Goal: Task Accomplishment & Management: Use online tool/utility

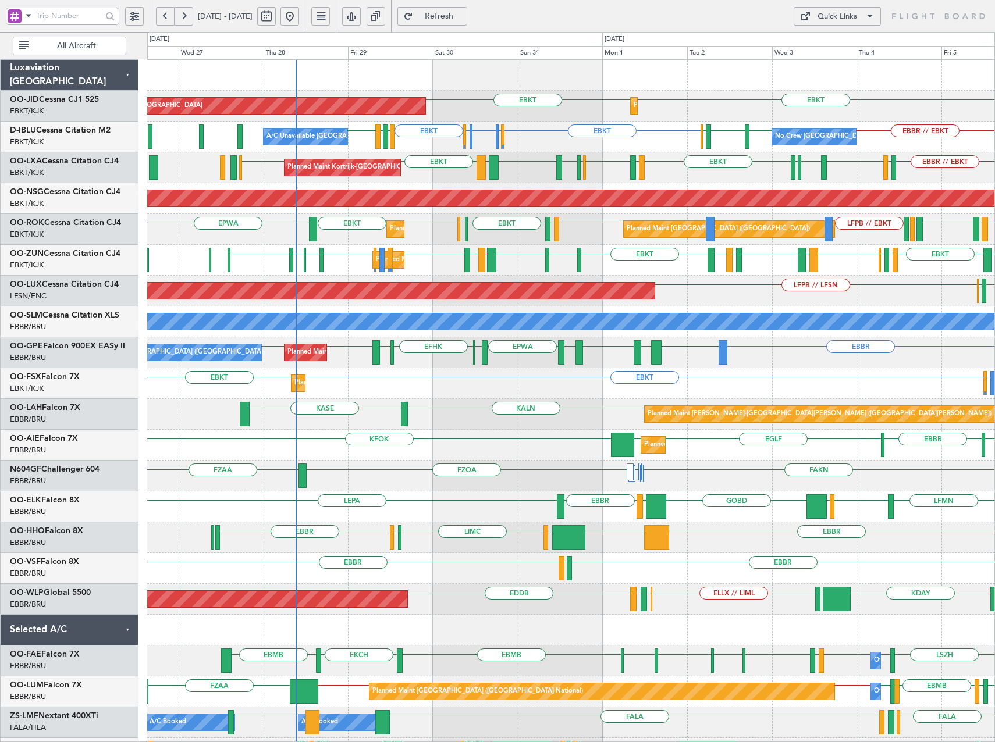
click at [535, 473] on div "FAKN FZQA FZAA [PERSON_NAME] FAKN [PERSON_NAME] FAKN FZQA // EBBR" at bounding box center [570, 476] width 847 height 31
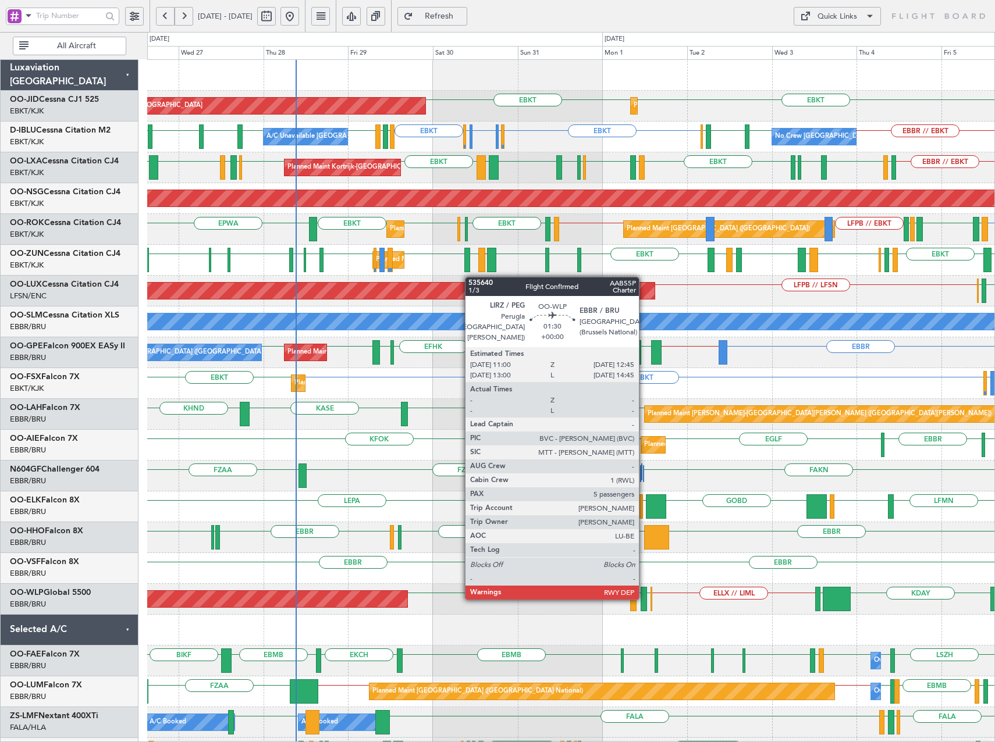
click at [644, 599] on div at bounding box center [643, 599] width 6 height 24
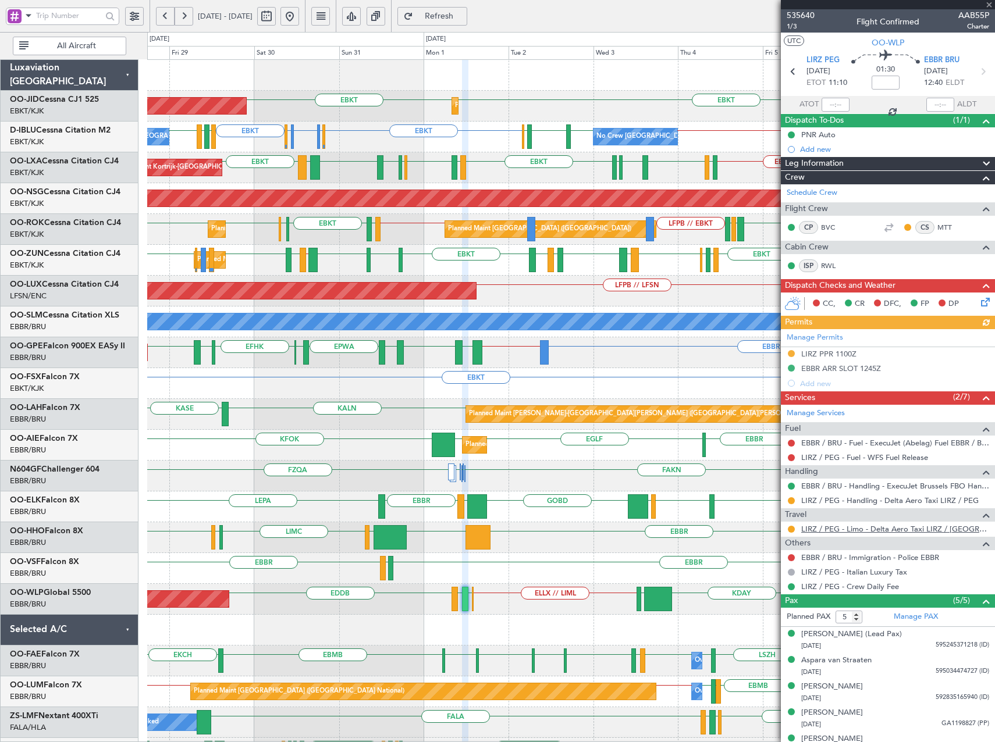
click at [858, 525] on link "LIRZ / PEG - Limo - Delta Aero Taxi LIRZ / [GEOGRAPHIC_DATA]" at bounding box center [895, 529] width 188 height 10
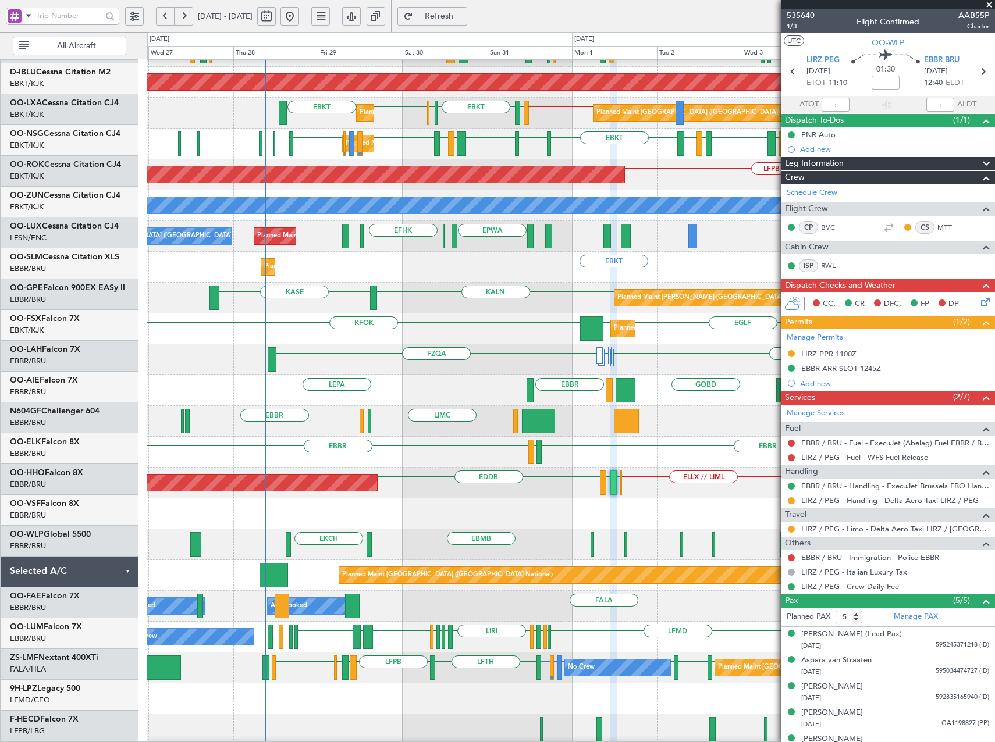
scroll to position [116, 0]
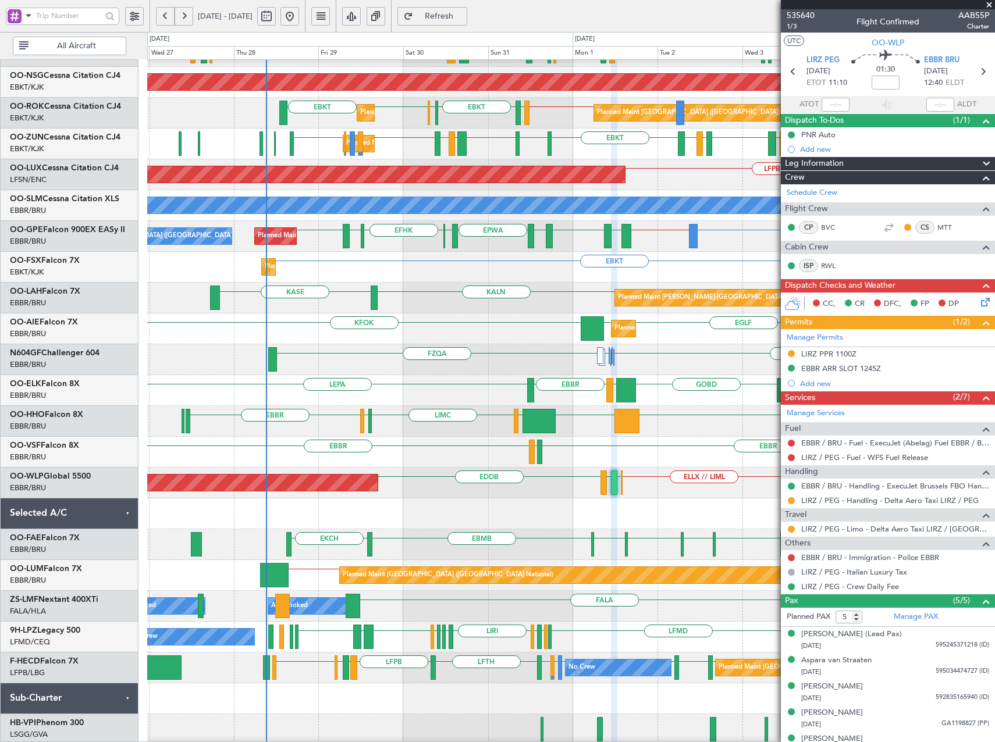
click at [530, 513] on div at bounding box center [570, 513] width 847 height 31
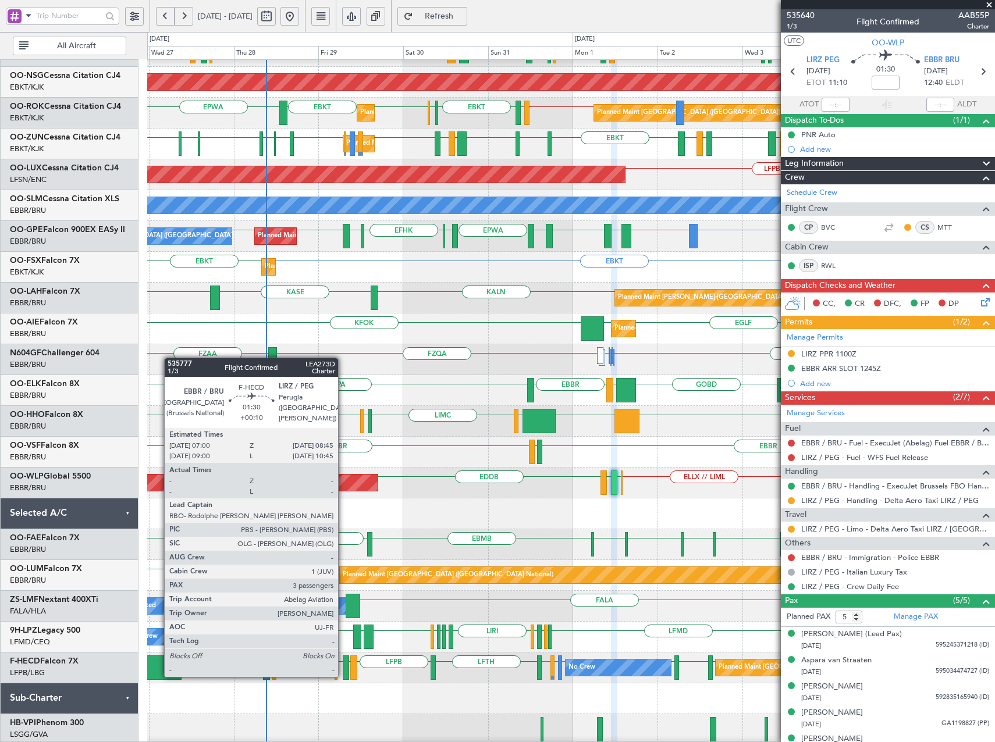
click at [343, 665] on div at bounding box center [346, 668] width 6 height 24
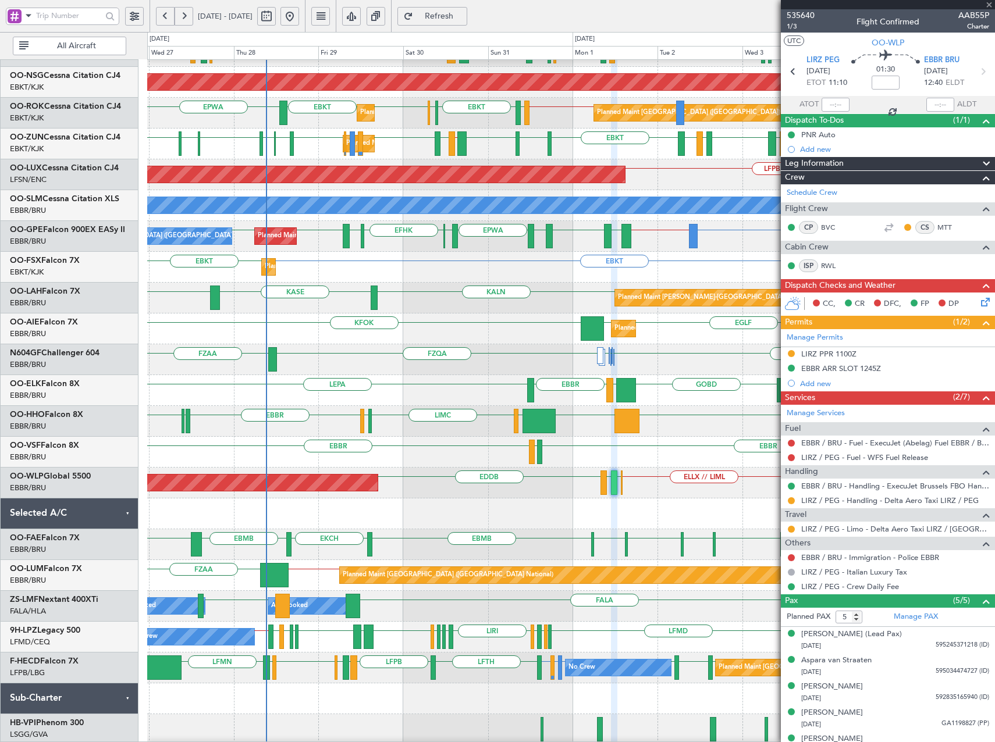
type input "+00:10"
type input "3"
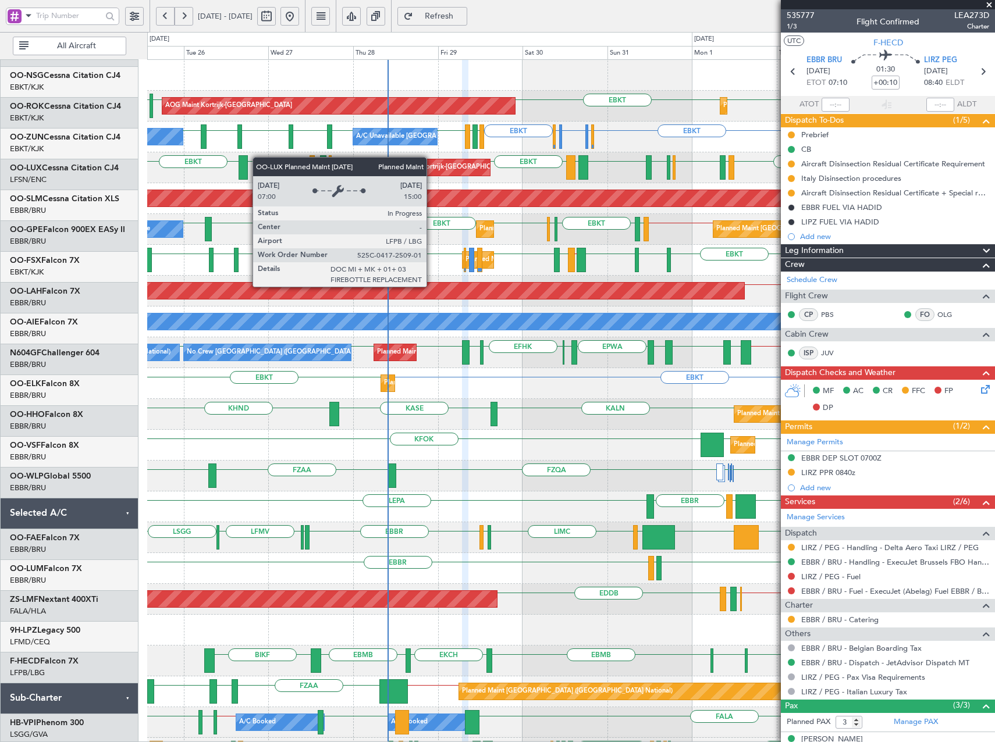
scroll to position [0, 0]
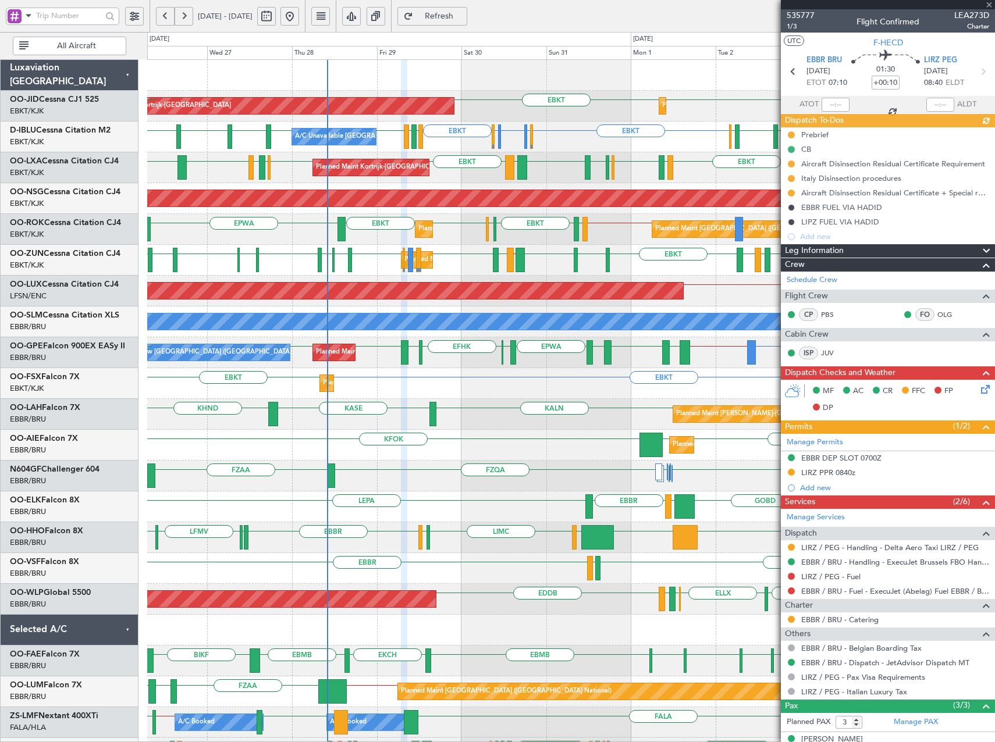
click at [612, 414] on div "KALN [GEOGRAPHIC_DATA] KHND Planned [GEOGRAPHIC_DATA][PERSON_NAME]-[GEOGRAPHIC_…" at bounding box center [570, 414] width 847 height 31
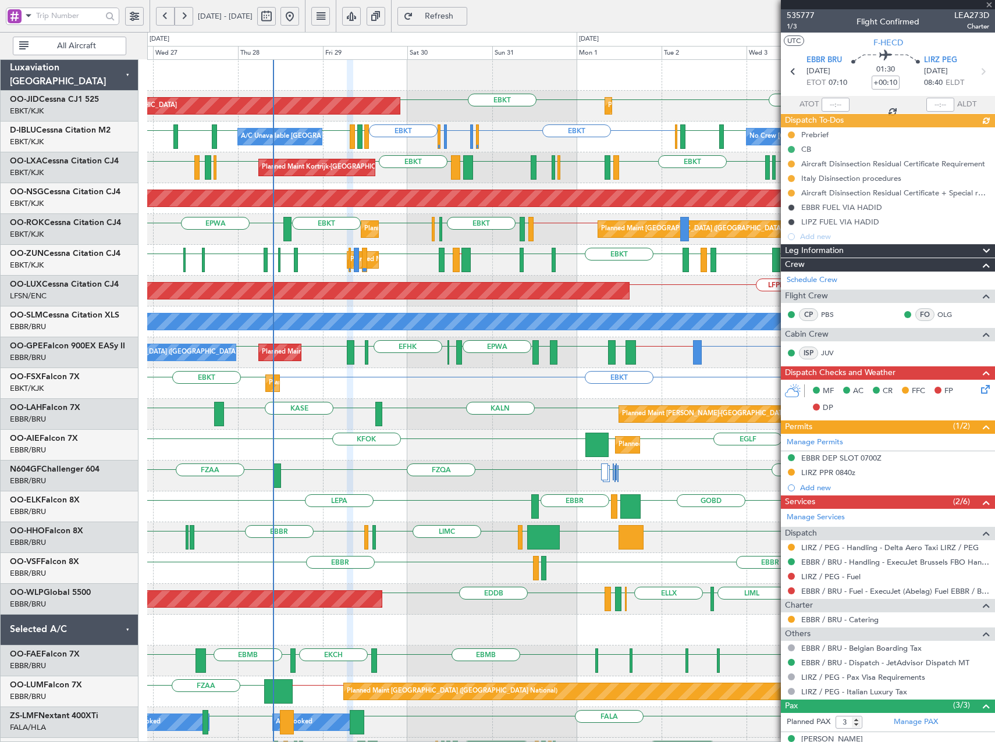
click at [590, 247] on div "Planned Maint Kortrijk-[GEOGRAPHIC_DATA] AOG Maint [GEOGRAPHIC_DATA]-[GEOGRAPHI…" at bounding box center [570, 491] width 847 height 863
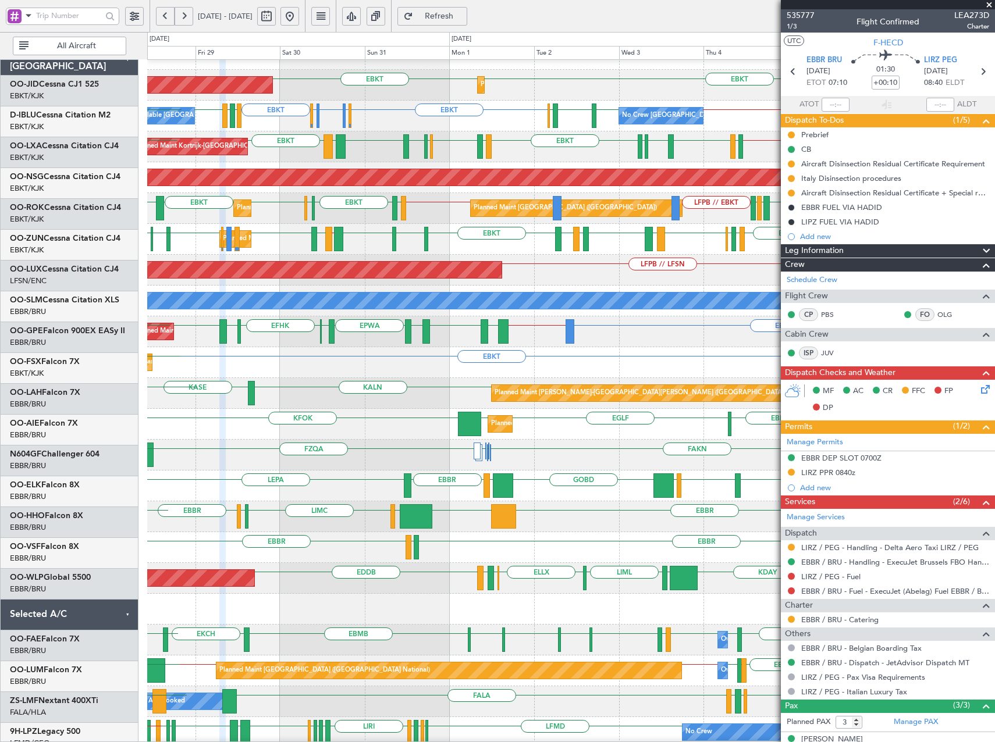
scroll to position [21, 0]
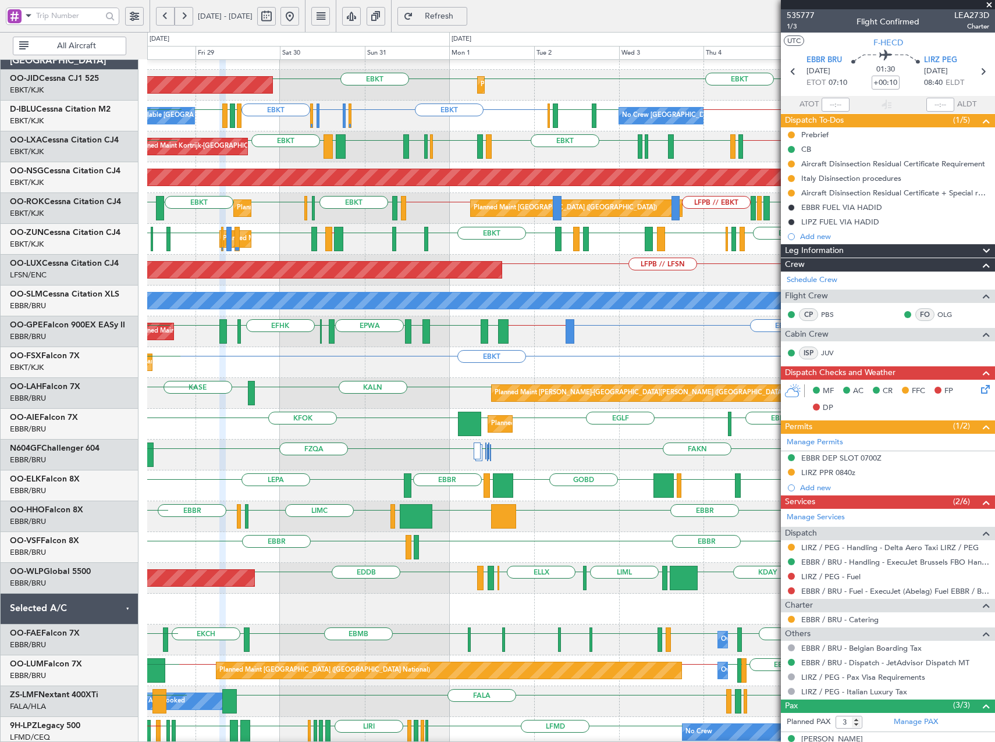
click at [495, 241] on div "EBLG EBKT LIRA EBKT LFMD LEBB EBKT EGGD EBKT LICA // LIRN LFMD EBKT LEPA EBKT L…" at bounding box center [570, 239] width 847 height 31
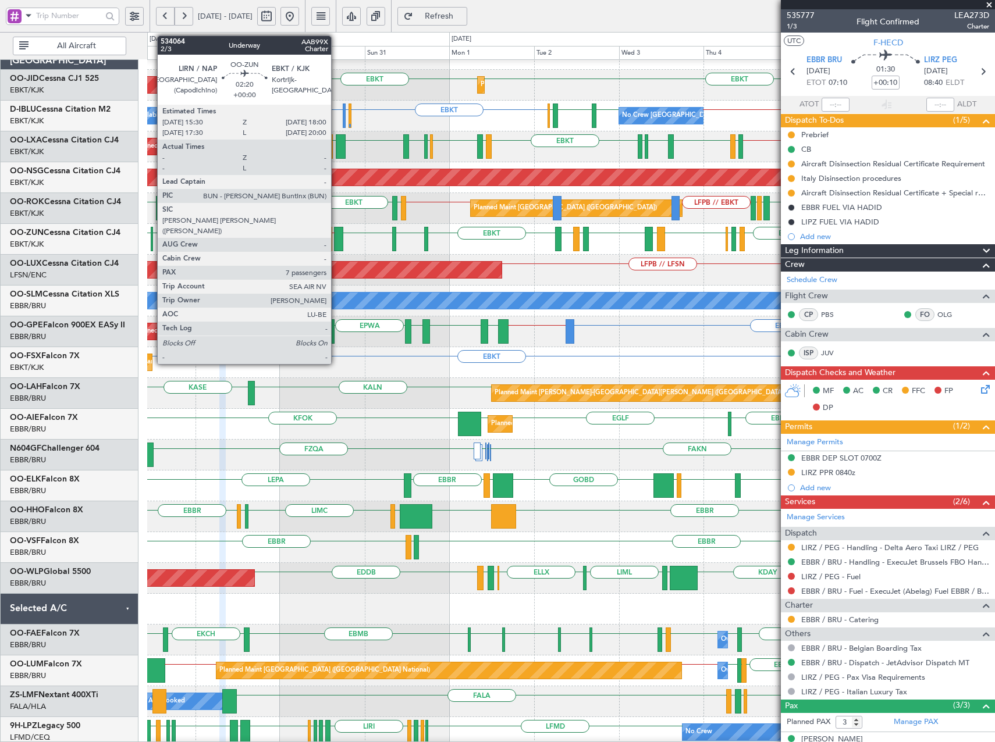
click at [336, 234] on div at bounding box center [338, 239] width 9 height 24
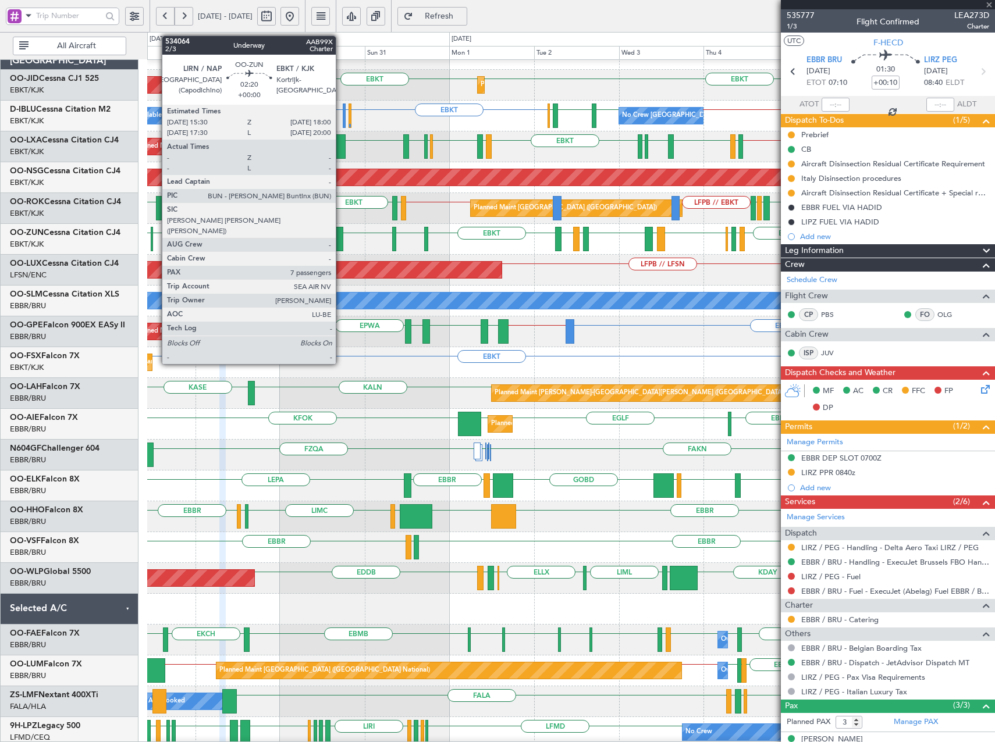
type input "7"
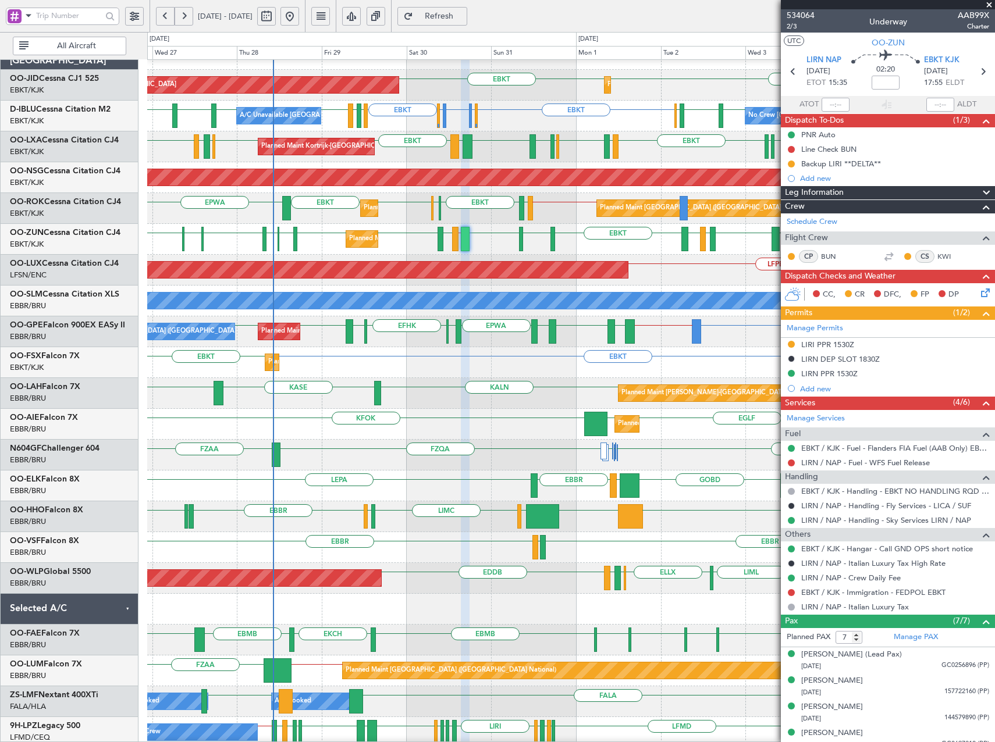
scroll to position [0, 0]
